Goal: Information Seeking & Learning: Learn about a topic

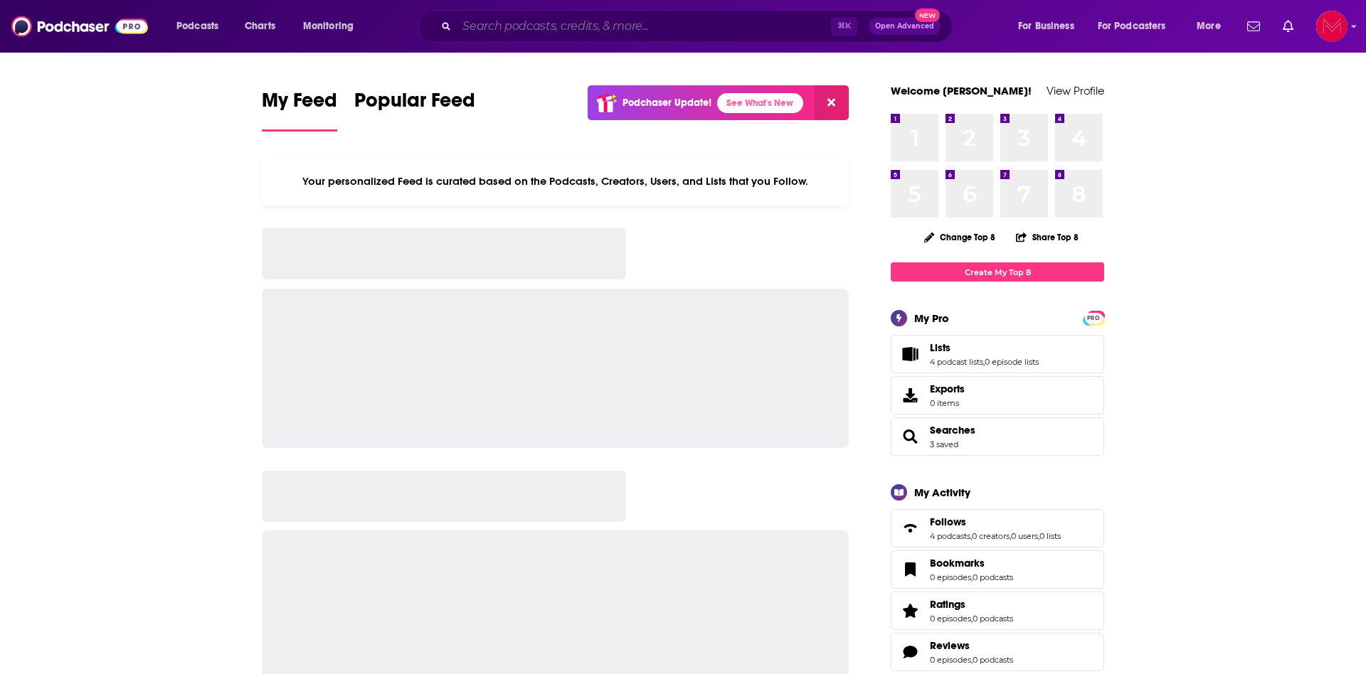
click at [577, 34] on input "Search podcasts, credits, & more..." at bounding box center [644, 26] width 374 height 23
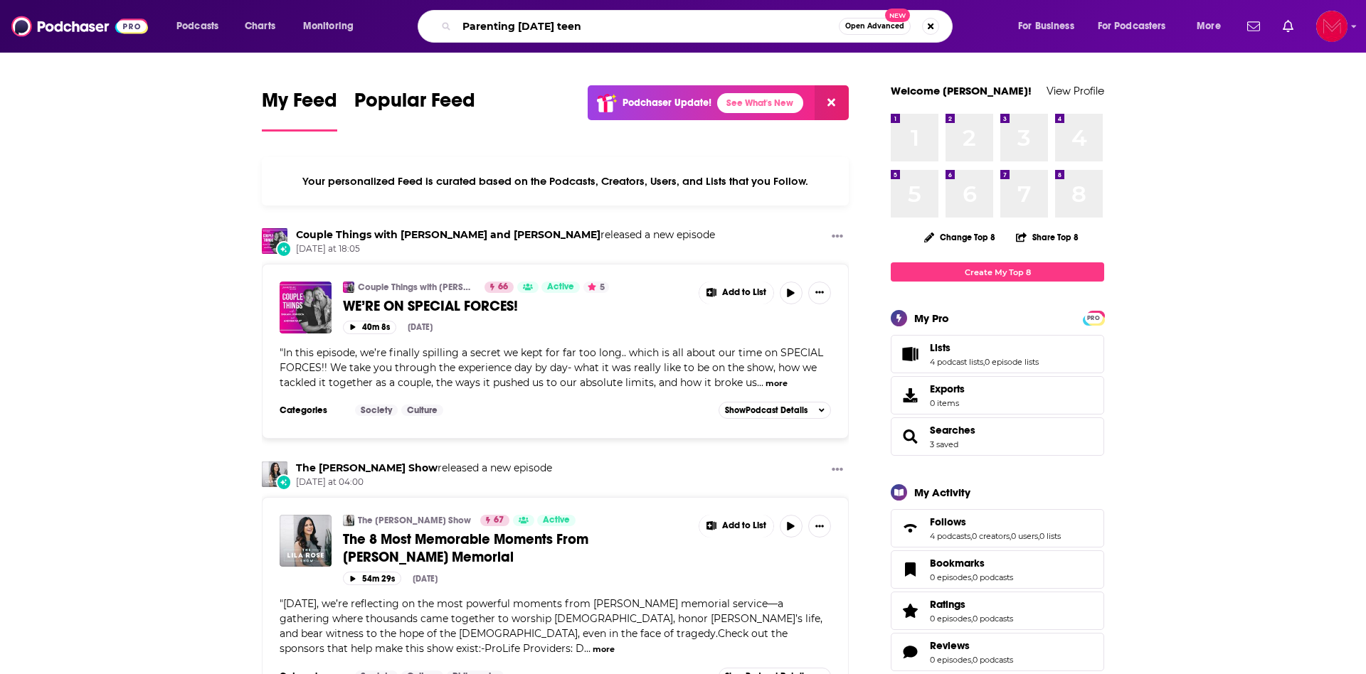
type input "Parenting [DATE] teen"
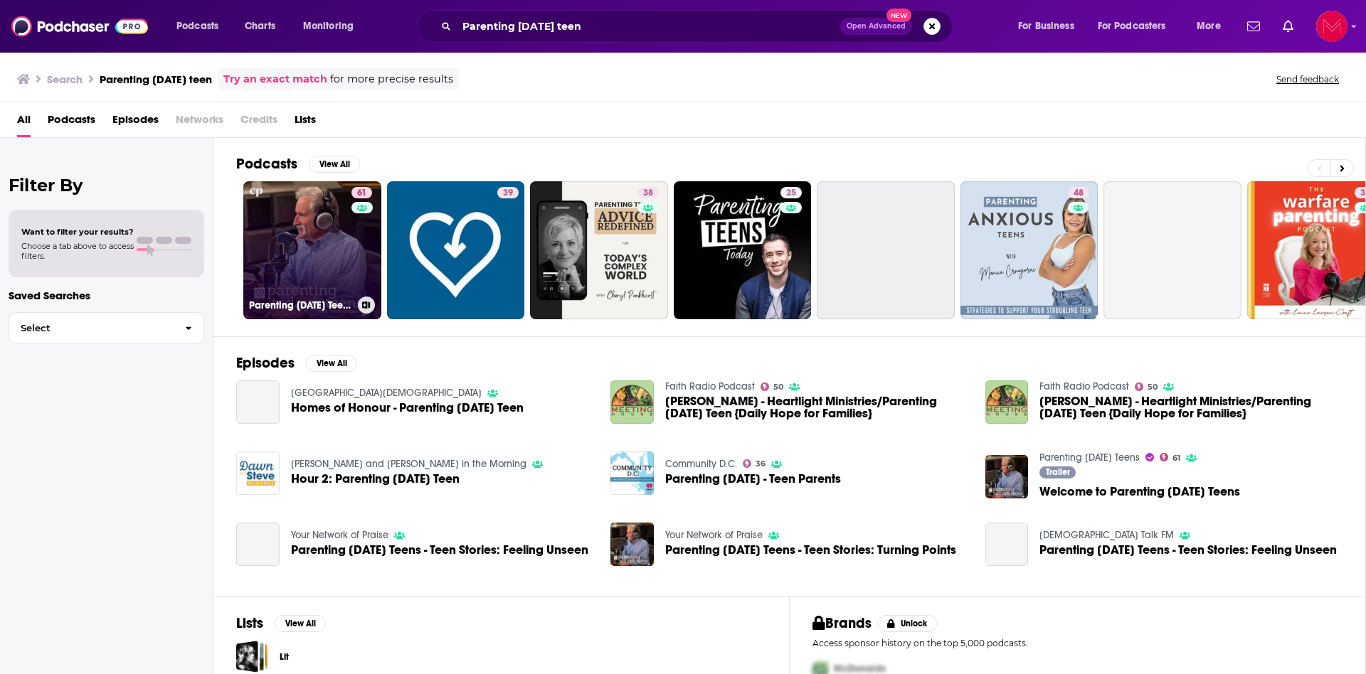
click at [314, 247] on link "61 Parenting Today's Teens" at bounding box center [312, 250] width 138 height 138
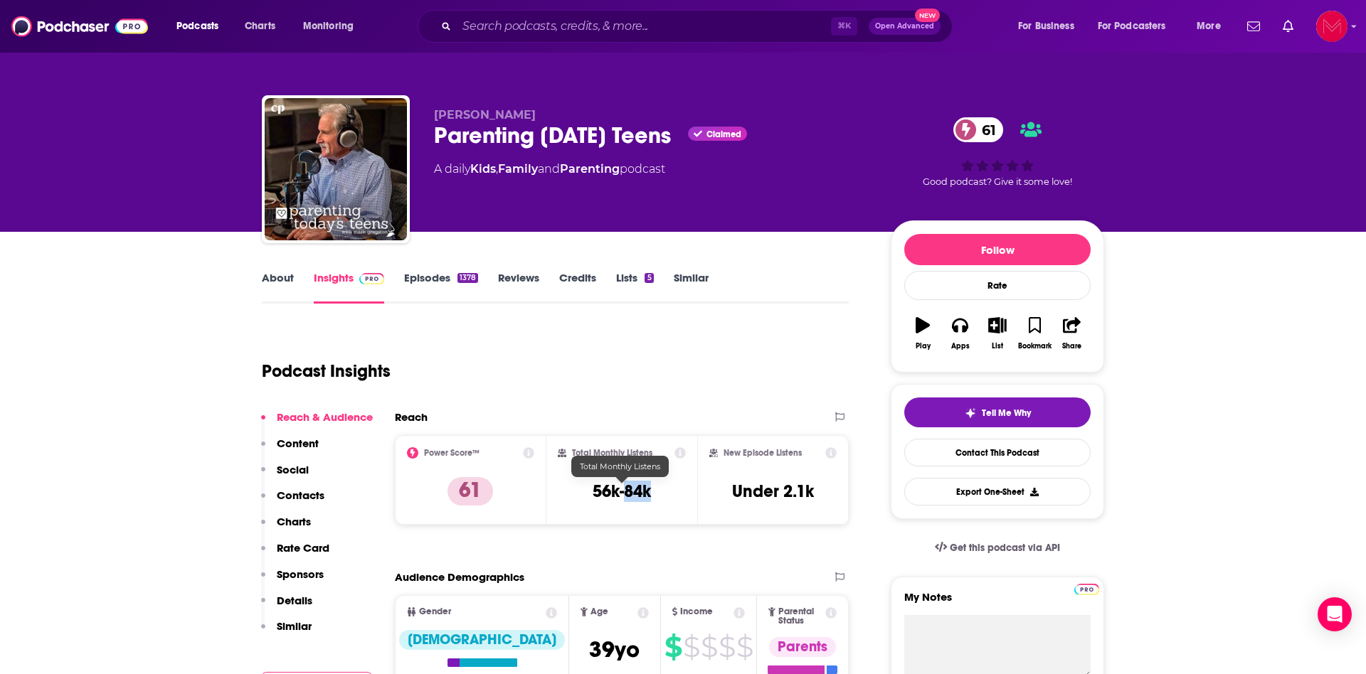
drag, startPoint x: 653, startPoint y: 496, endPoint x: 622, endPoint y: 496, distance: 31.3
click at [622, 496] on div "Total Monthly Listens 56k-84k" at bounding box center [622, 479] width 129 height 65
copy h3 "84k"
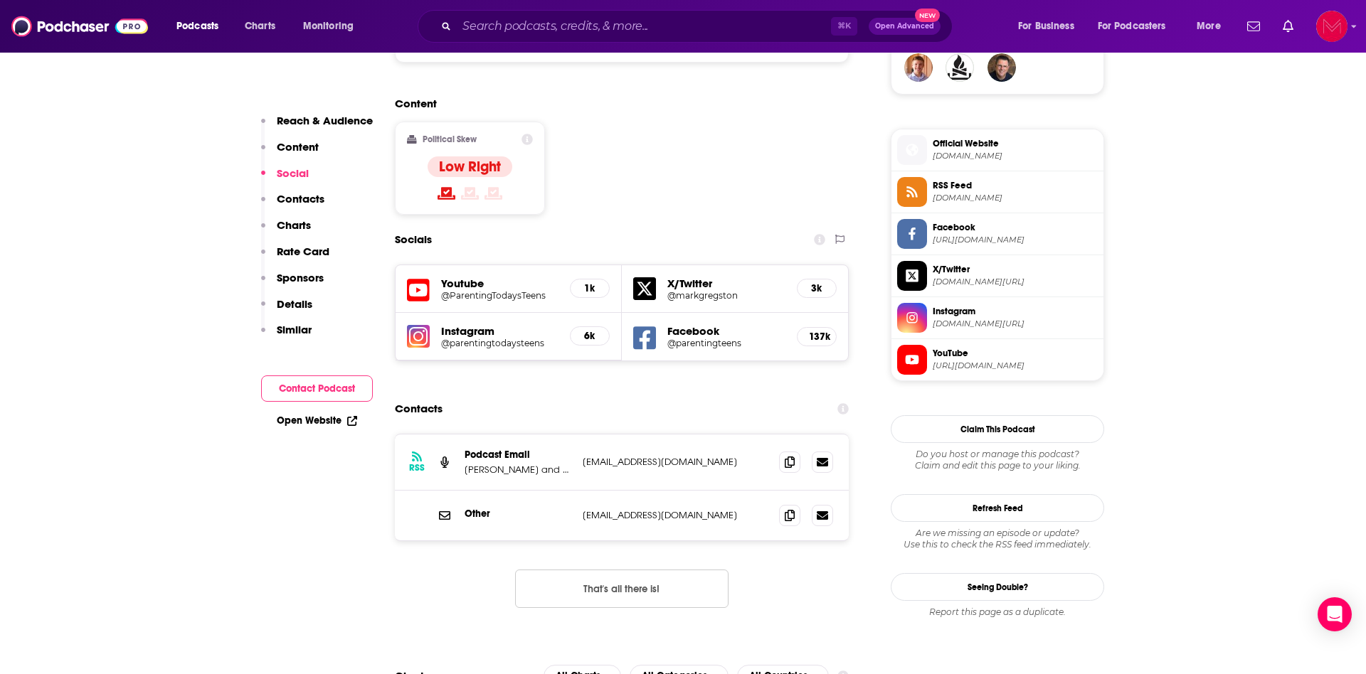
scroll to position [1082, 0]
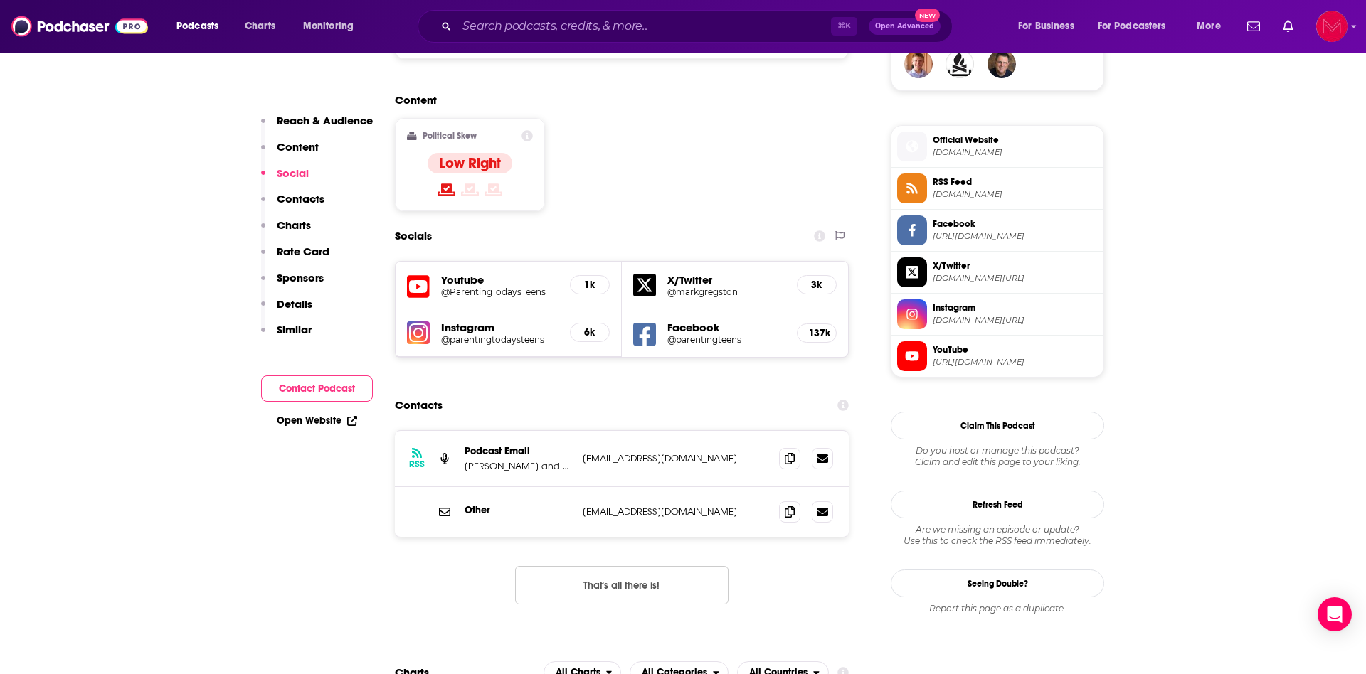
drag, startPoint x: 746, startPoint y: 400, endPoint x: 581, endPoint y: 399, distance: 165.0
click at [581, 431] on div "RSS Podcast Email Mark Gregston and Christian Parenting heartlight@heartlightmi…" at bounding box center [622, 459] width 454 height 56
copy p "heartlight@heartlightministries.org"
drag, startPoint x: 718, startPoint y: 458, endPoint x: 578, endPoint y: 457, distance: 139.4
click at [578, 487] on div "Other info@heartlightministries.org info@heartlightministries.org" at bounding box center [622, 512] width 454 height 50
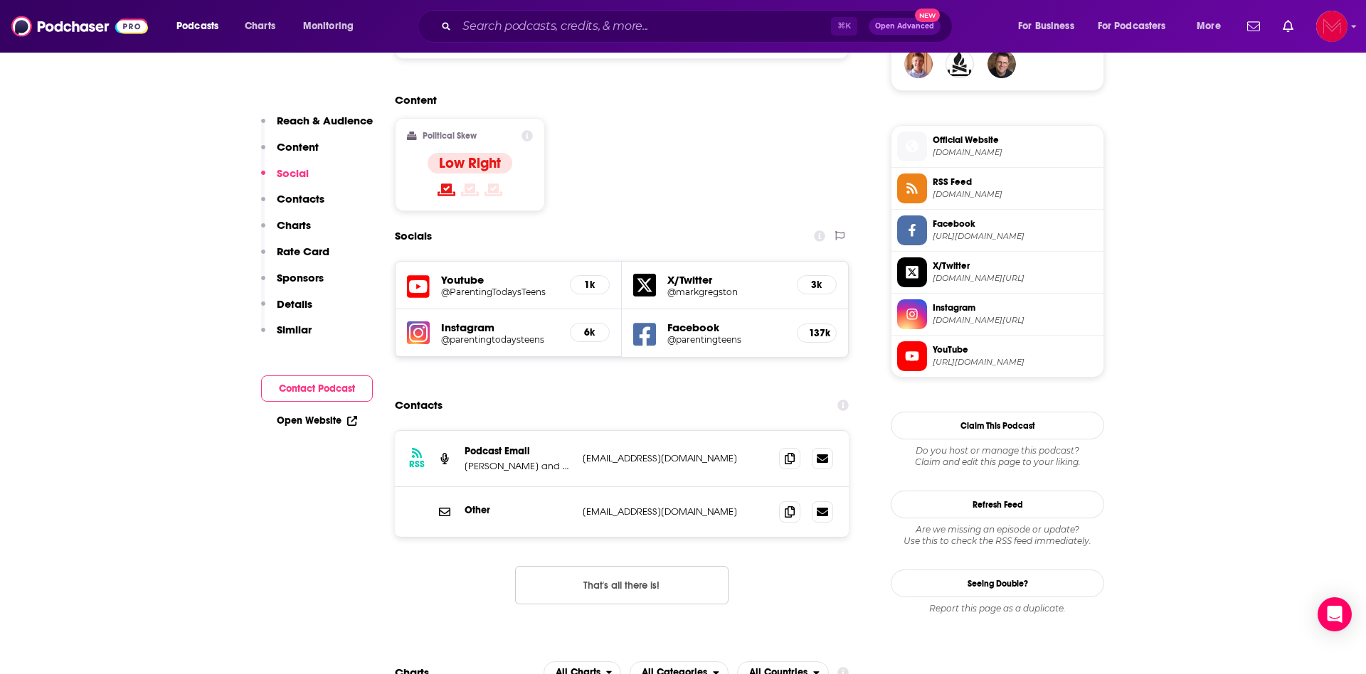
copy p "info@heartlightministries.org"
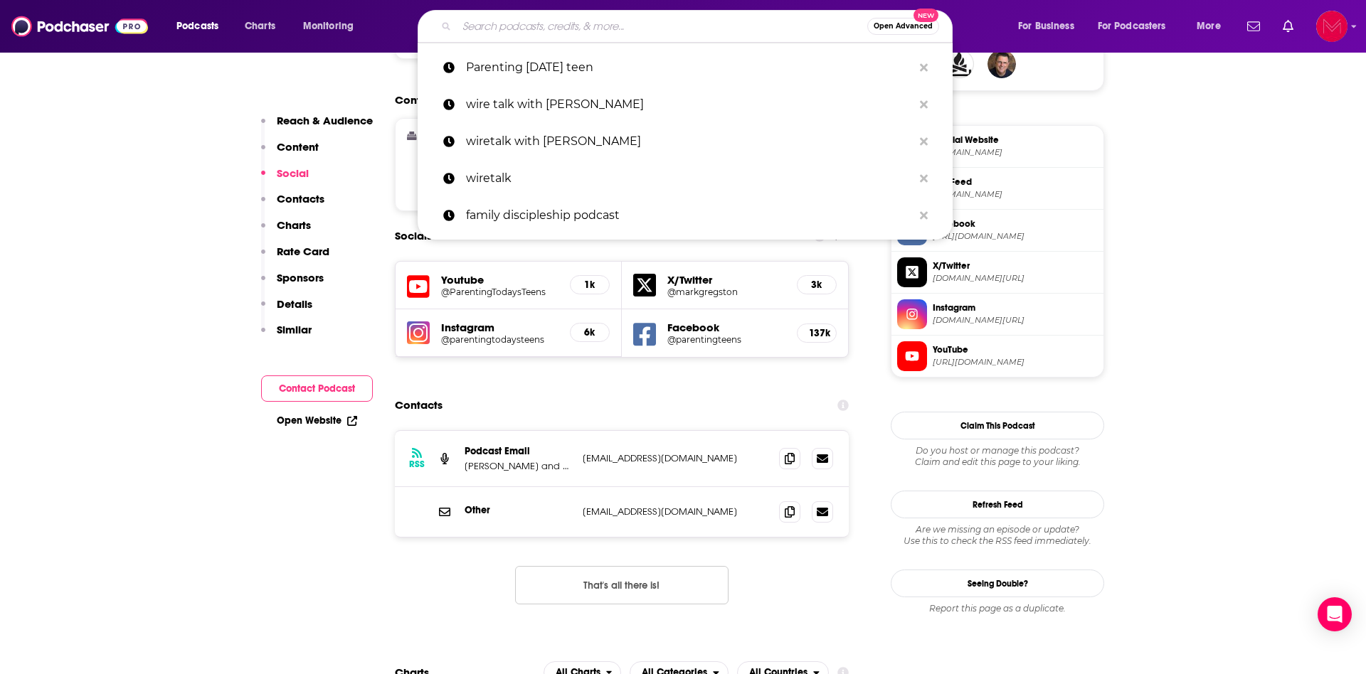
click at [625, 30] on input "Search podcasts, credits, & more..." at bounding box center [662, 26] width 410 height 23
paste input "Beyond the Event: A Youth Ministry Podcast ([DEMOGRAPHIC_DATA] In Youth)"
type input "Beyond the Event: A Youth Ministry Podcast ([DEMOGRAPHIC_DATA] In Youth)"
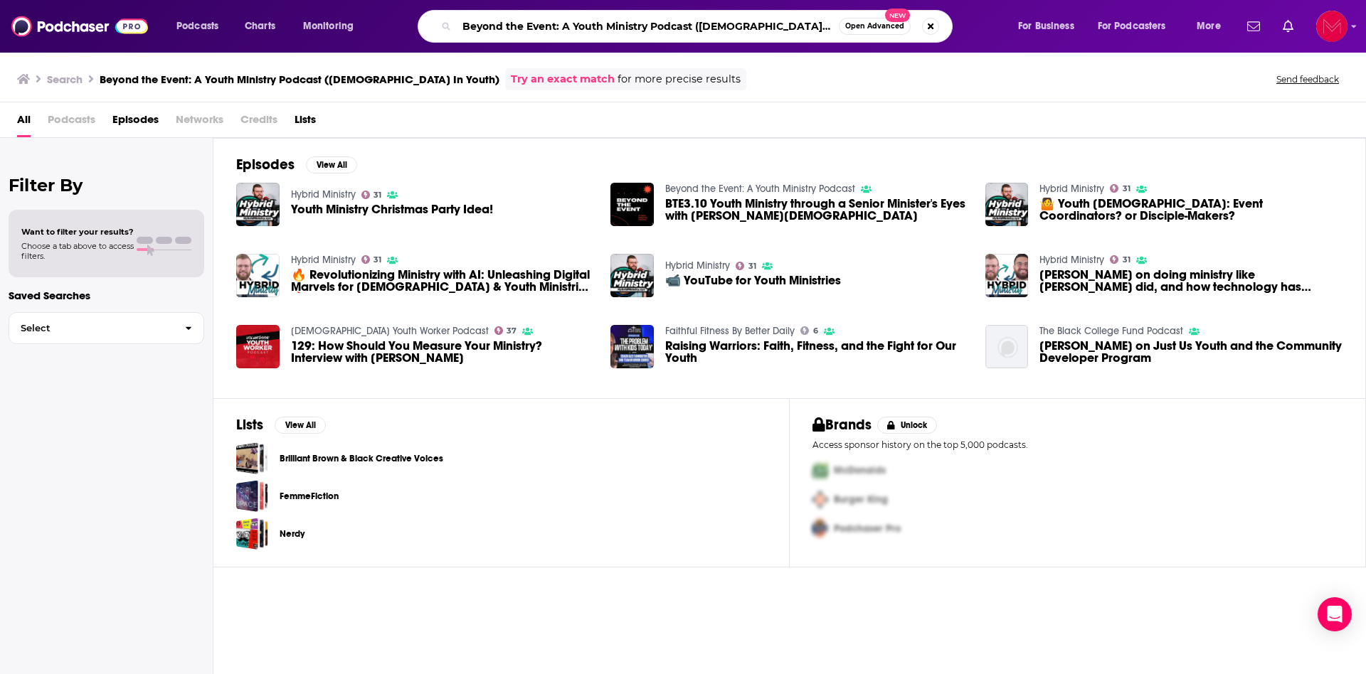
drag, startPoint x: 786, startPoint y: 26, endPoint x: 694, endPoint y: 26, distance: 91.8
click at [694, 26] on input "Beyond the Event: A Youth Ministry Podcast ([DEMOGRAPHIC_DATA] In Youth)" at bounding box center [648, 26] width 382 height 23
type input "Beyond the Event: A Youth Ministry Podcast"
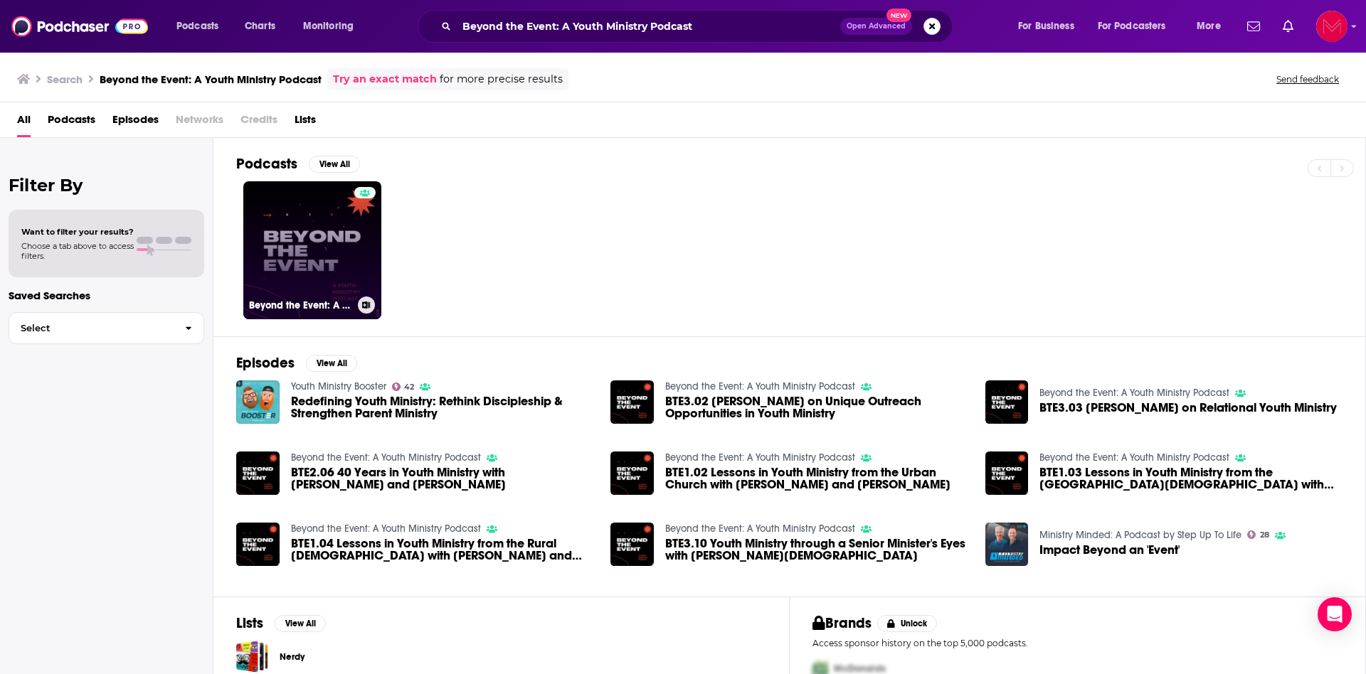
click at [305, 236] on link "Beyond the Event: A Youth Ministry Podcast" at bounding box center [312, 250] width 138 height 138
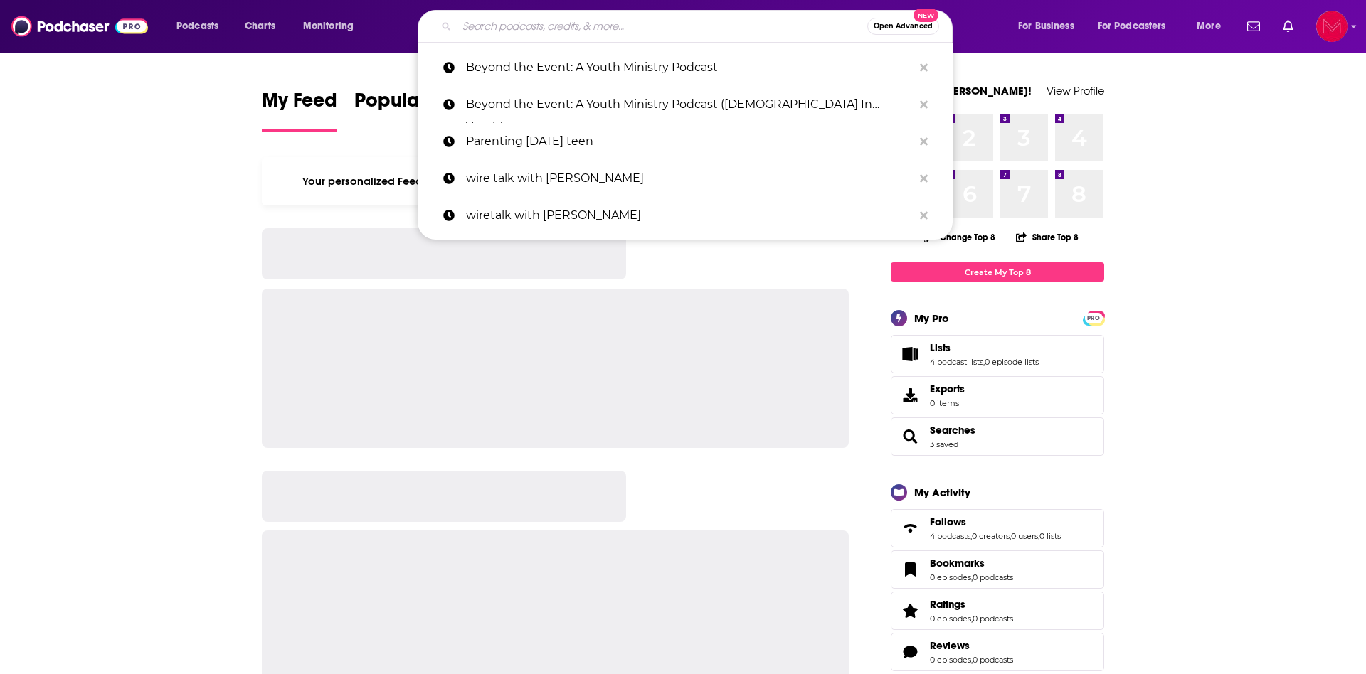
click at [600, 25] on input "Search podcasts, credits, & more..." at bounding box center [662, 26] width 410 height 23
paste input "[DEMOGRAPHIC_DATA][PERSON_NAME], Crazy World"
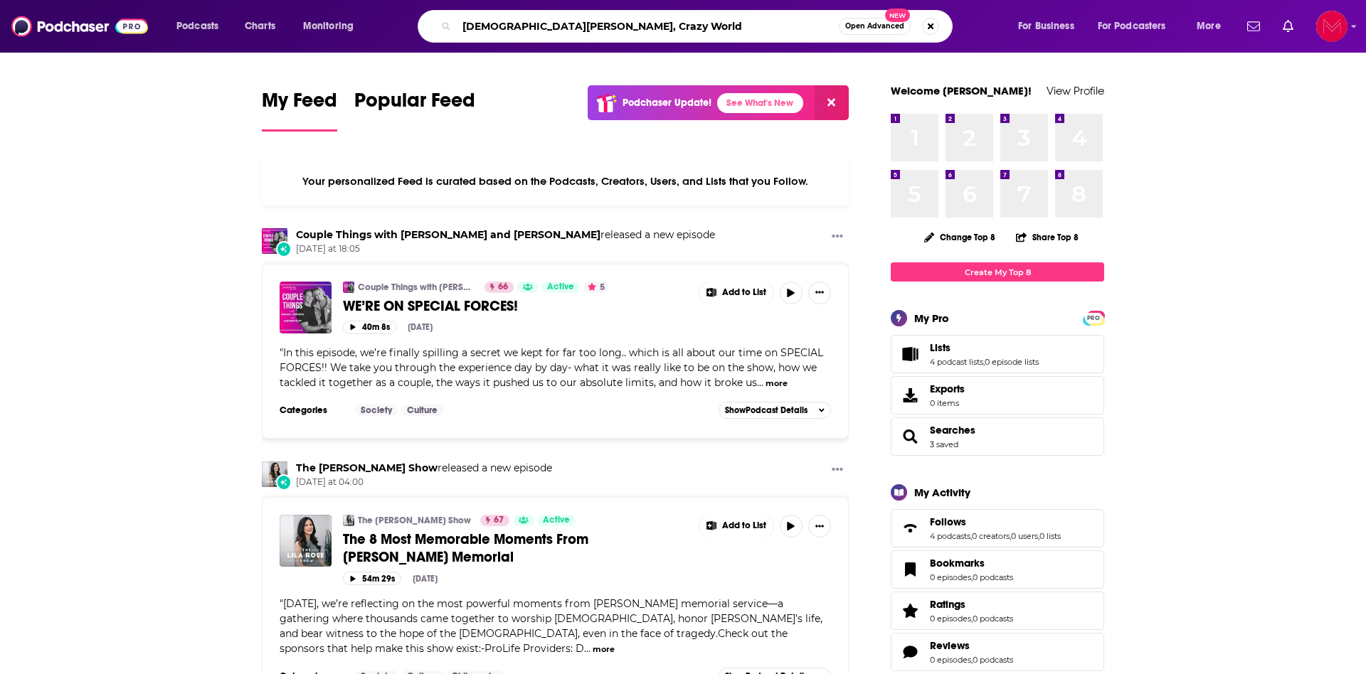
type input "[DEMOGRAPHIC_DATA][PERSON_NAME], Crazy World"
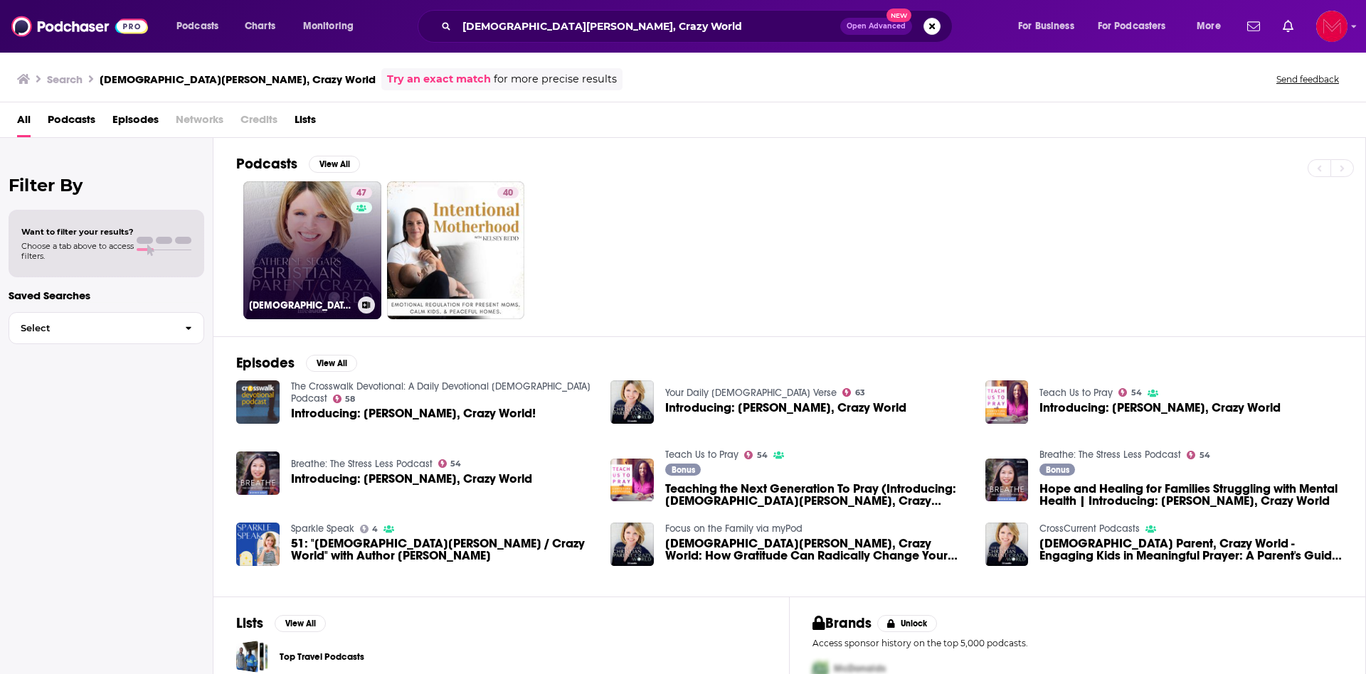
click at [311, 242] on link "47 [DEMOGRAPHIC_DATA] Parent, Crazy World" at bounding box center [312, 250] width 138 height 138
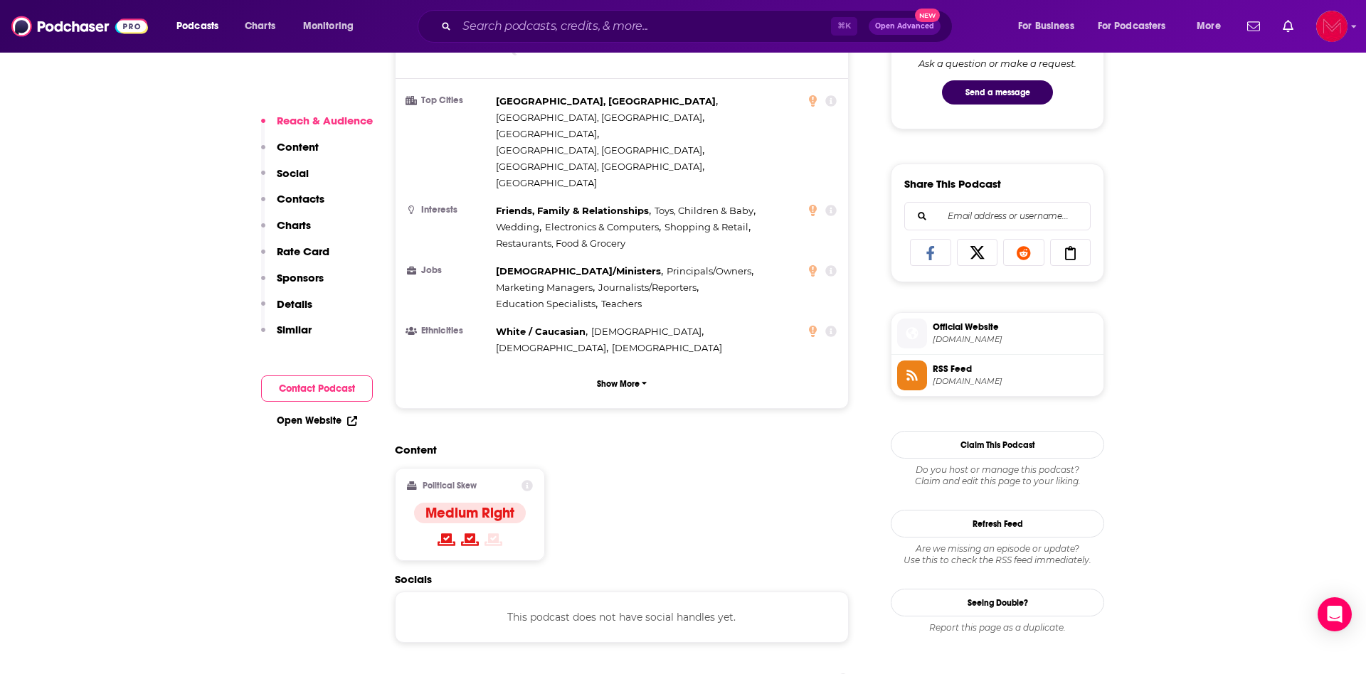
scroll to position [782, 0]
click at [998, 337] on span "[DOMAIN_NAME]" at bounding box center [1014, 338] width 165 height 11
click at [671, 26] on input "Search podcasts, credits, & more..." at bounding box center [644, 26] width 374 height 23
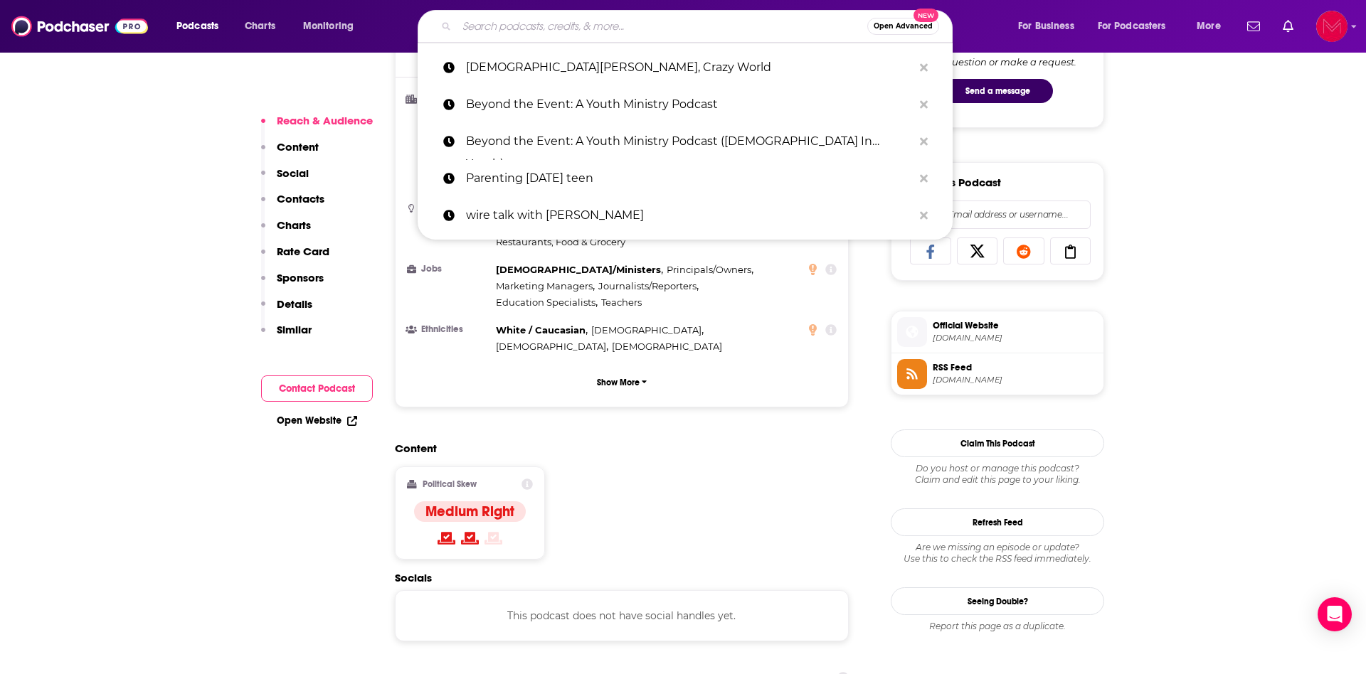
click at [671, 26] on input "Search podcasts, credits, & more..." at bounding box center [662, 26] width 410 height 23
paste input "Apologetics for Parents with [PERSON_NAME]"
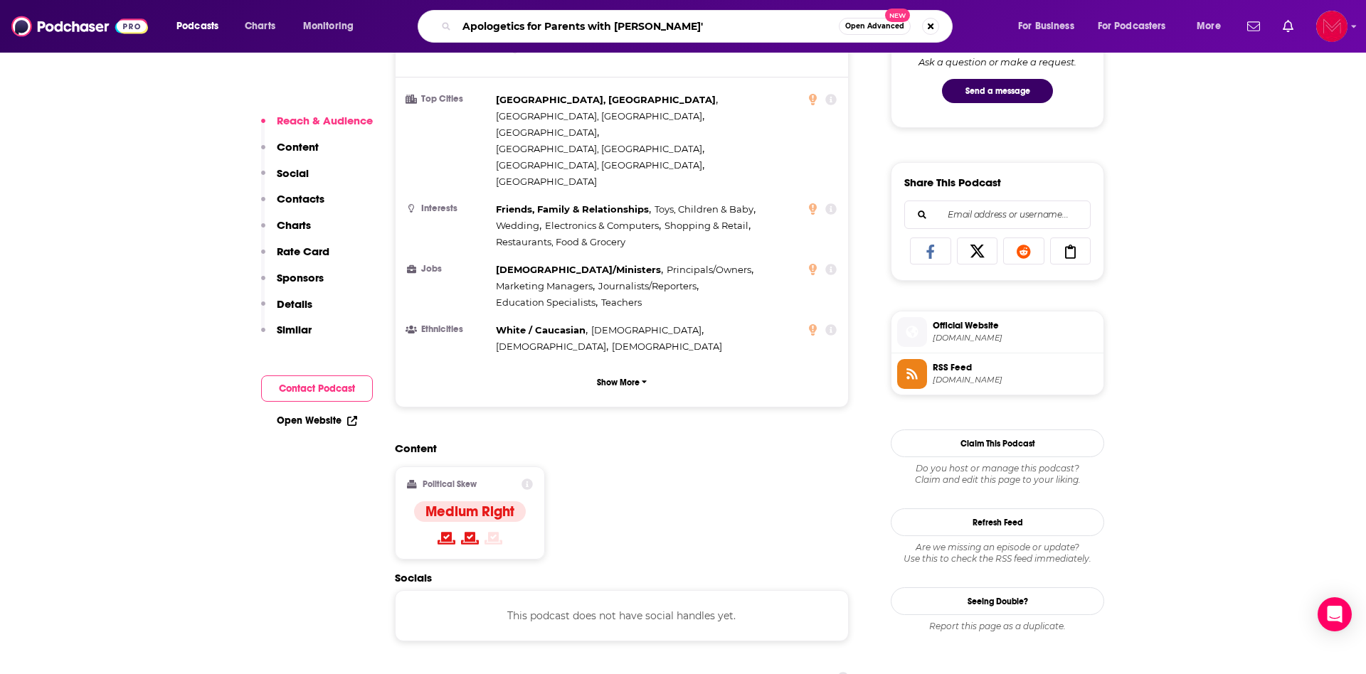
type input "Apologetics for Parents with [PERSON_NAME]"
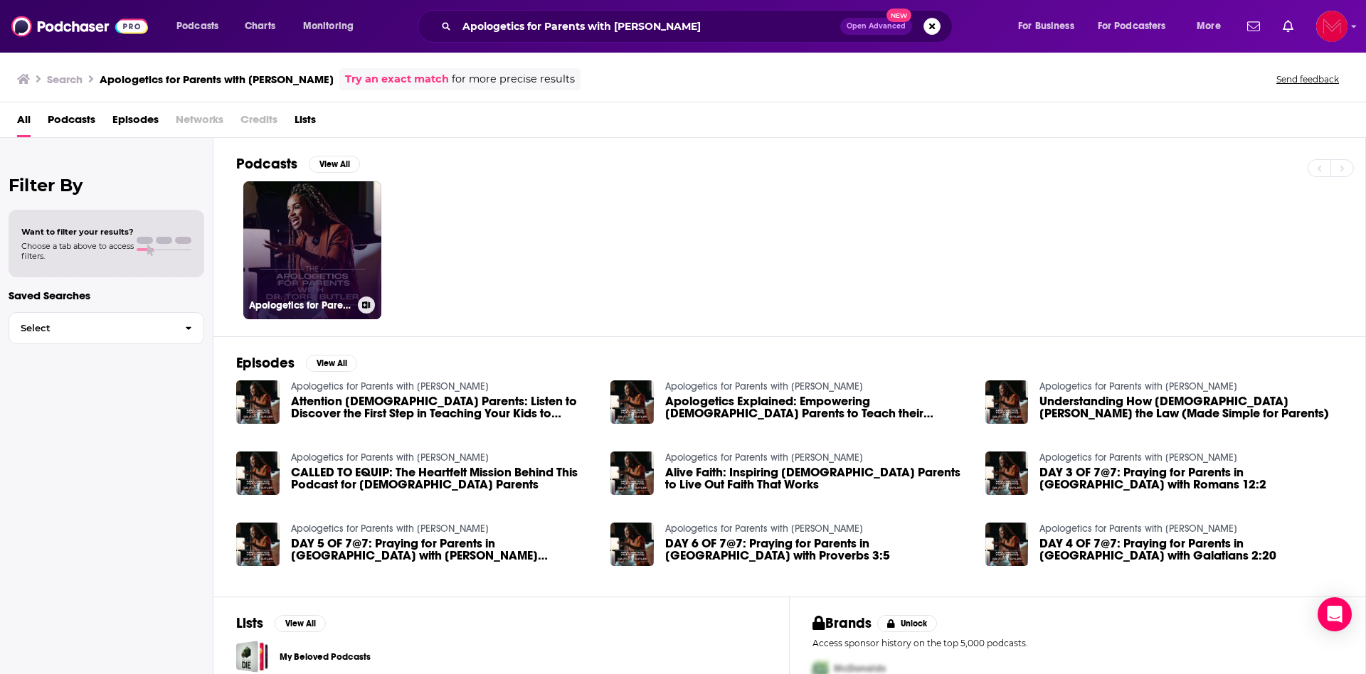
click at [294, 232] on link "Apologetics for Parents with [PERSON_NAME]" at bounding box center [312, 250] width 138 height 138
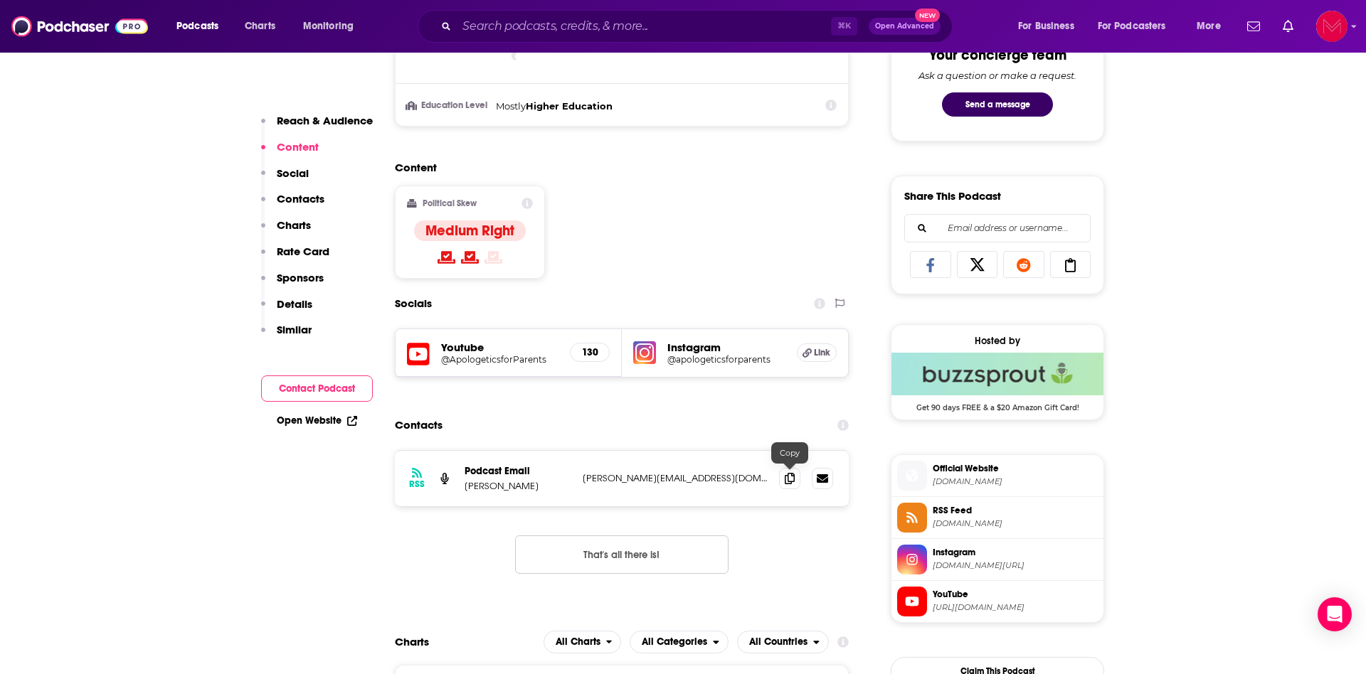
scroll to position [808, 0]
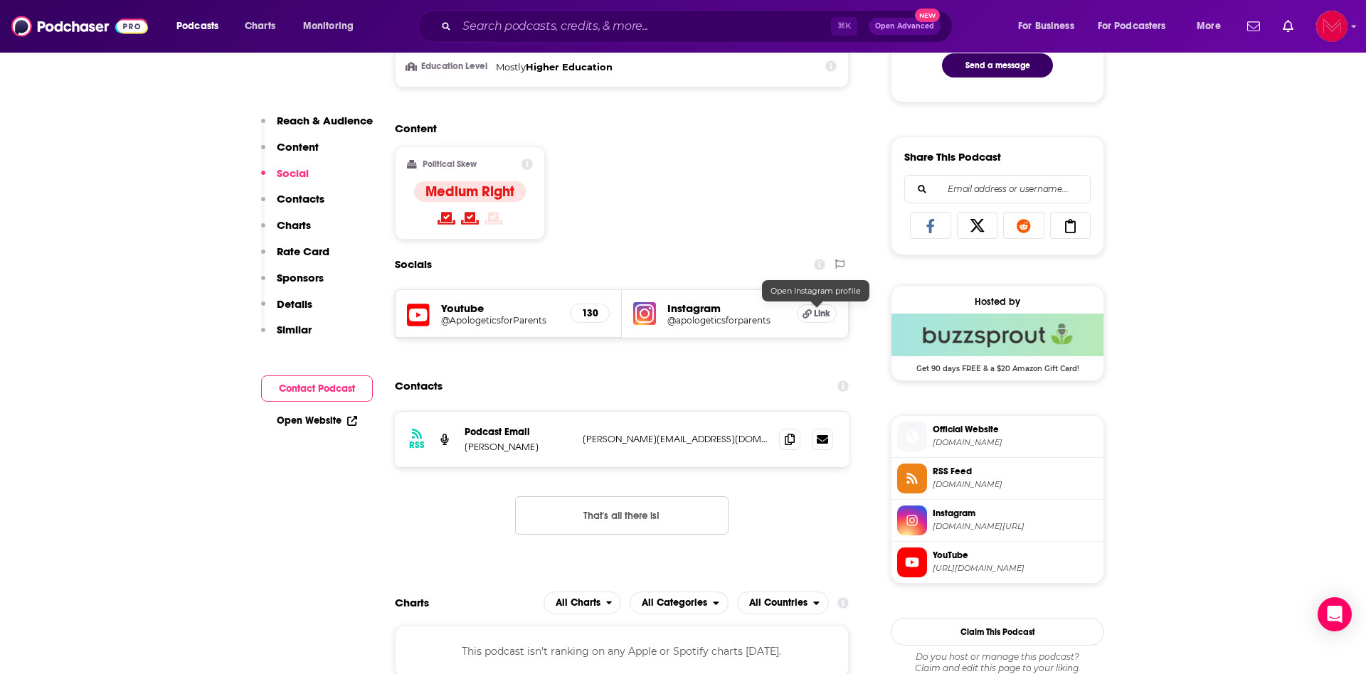
click at [823, 317] on span "Link" at bounding box center [822, 313] width 16 height 11
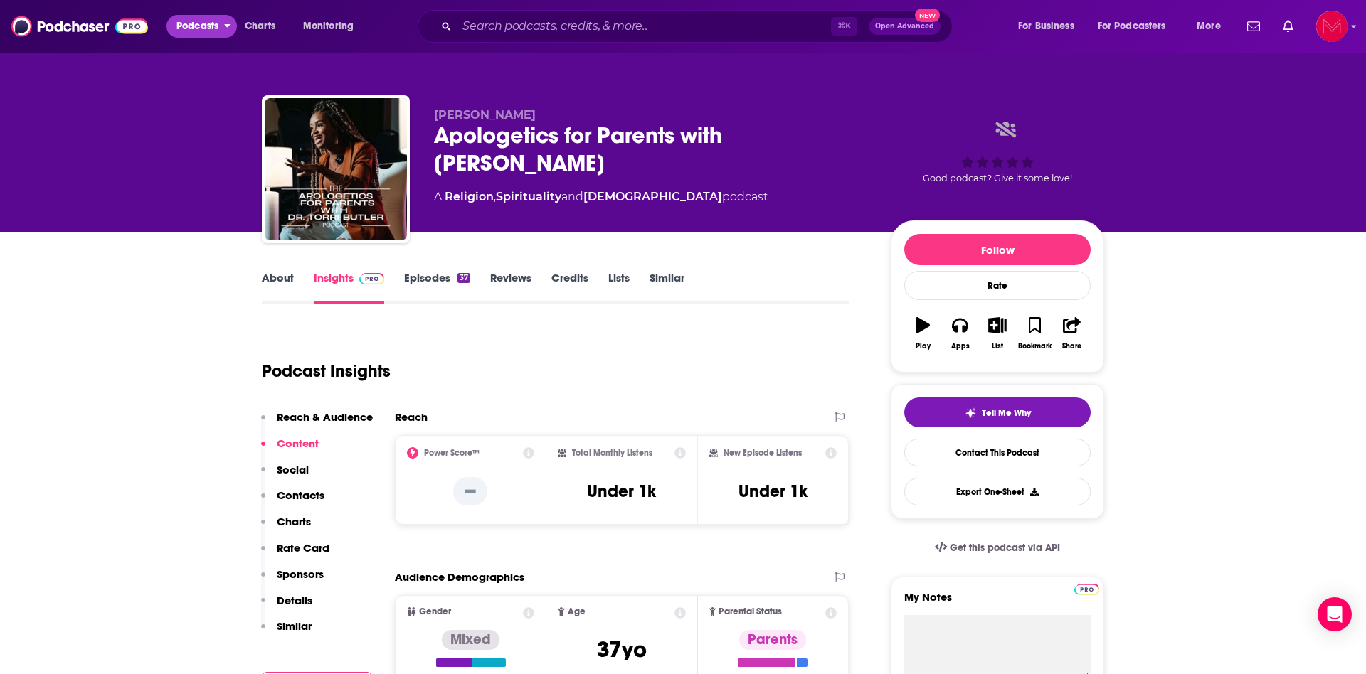
click at [230, 25] on icon "open menu" at bounding box center [228, 26] width 6 height 4
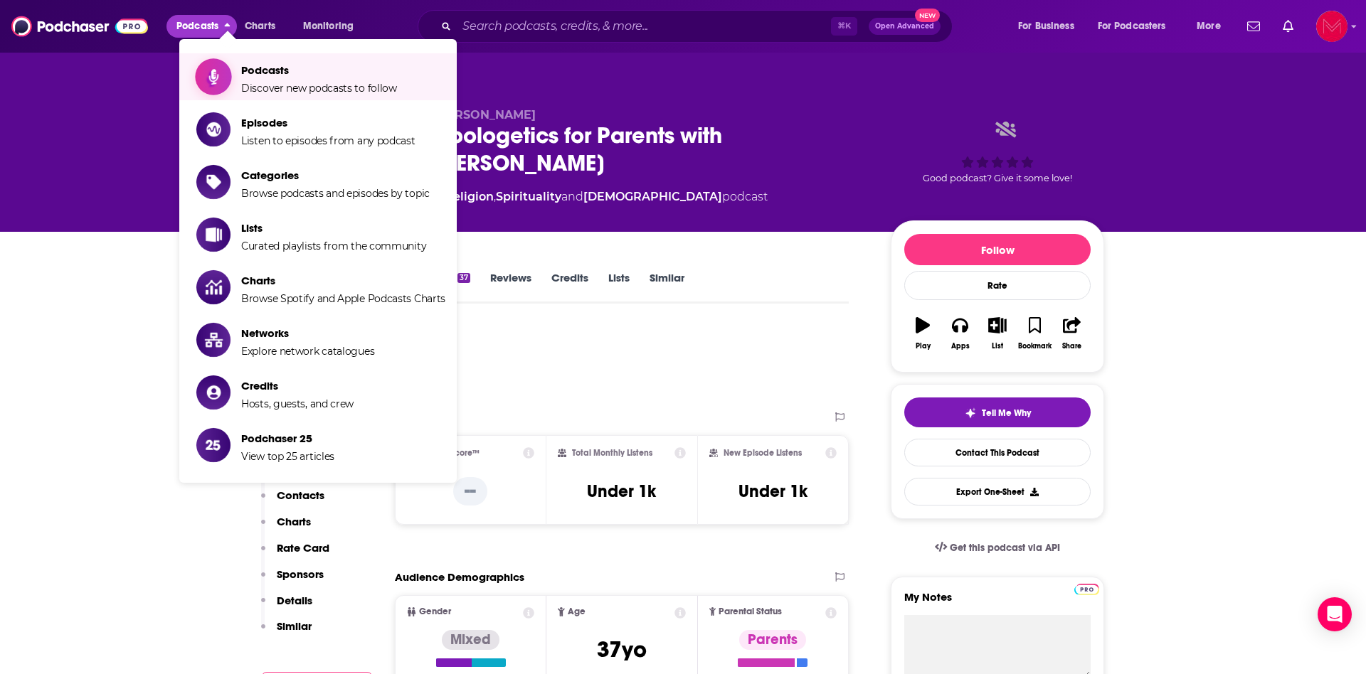
click at [387, 81] on span "Podcasts Discover new podcasts to follow" at bounding box center [319, 77] width 156 height 36
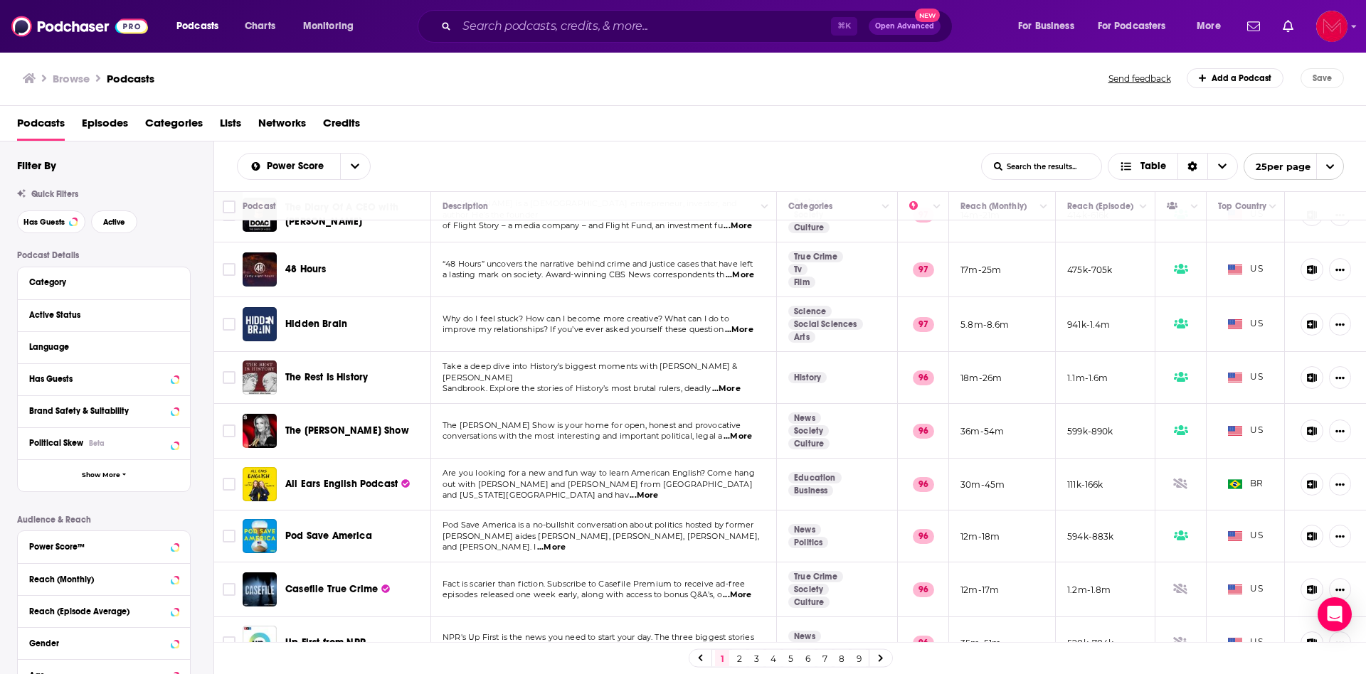
scroll to position [757, 0]
